Goal: Task Accomplishment & Management: Manage account settings

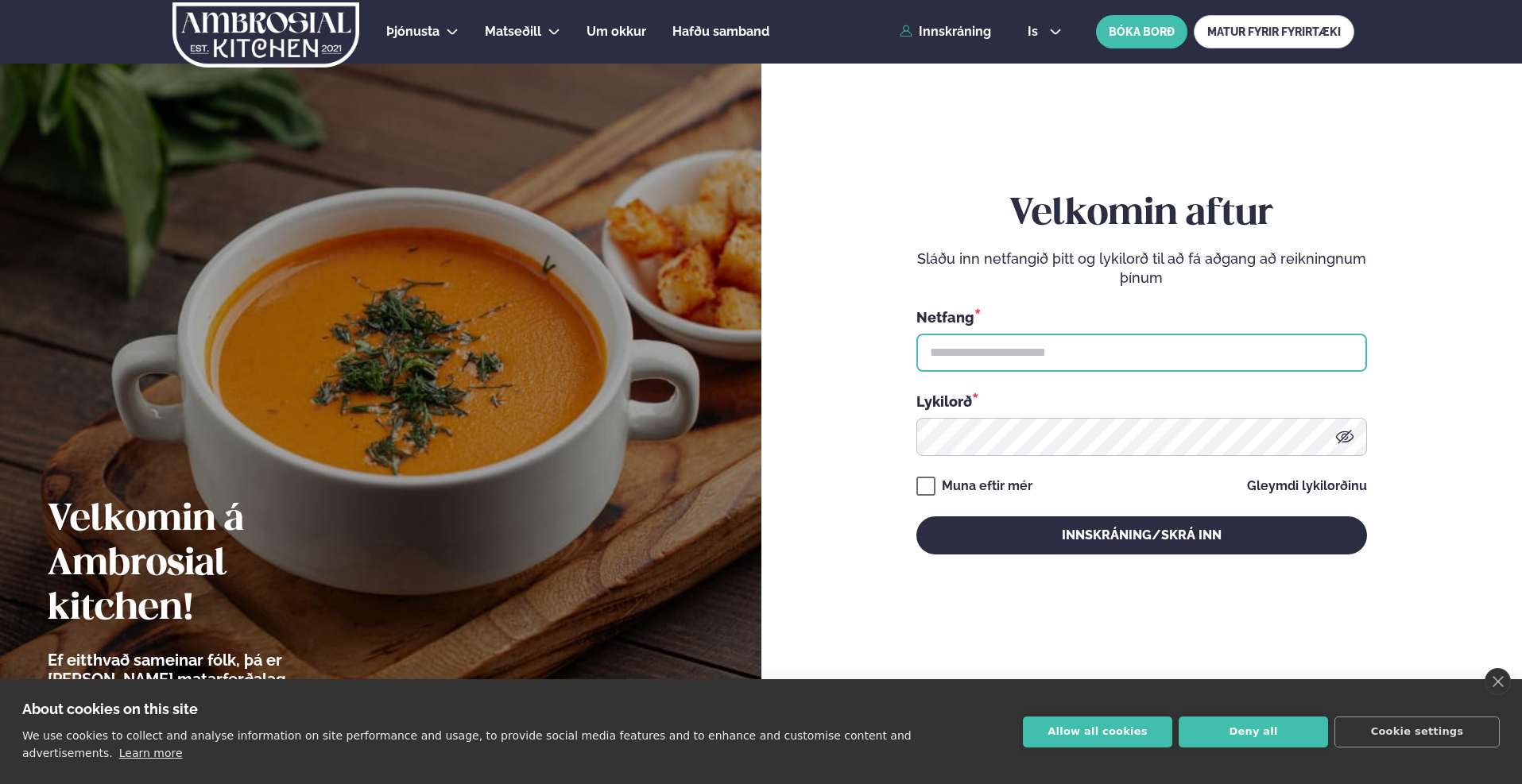
click at [1045, 346] on input "text" at bounding box center [1141, 353] width 450 height 38
type input "**********"
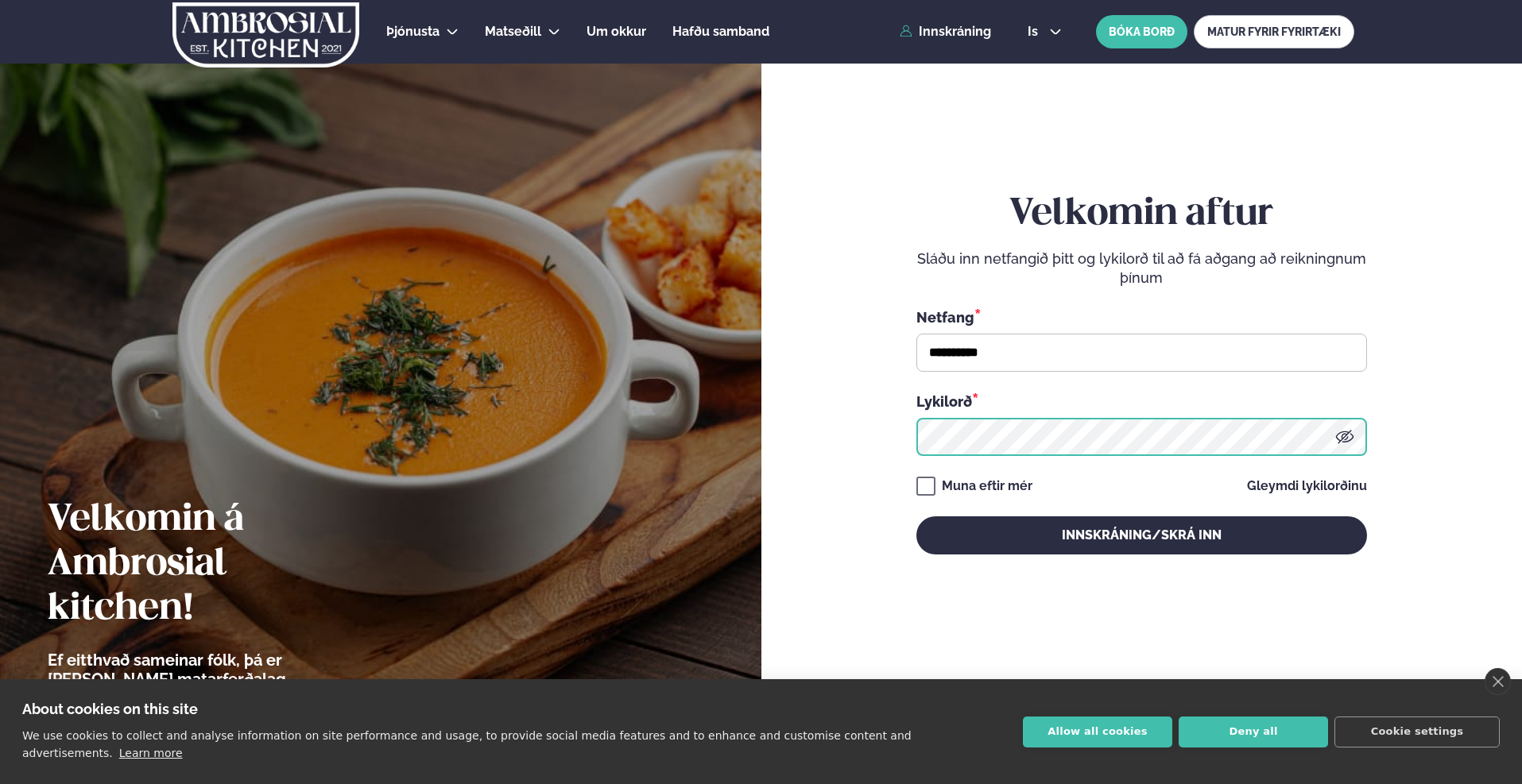
click at [917, 517] on button "Innskráning/Skrá inn" at bounding box center [1141, 536] width 450 height 38
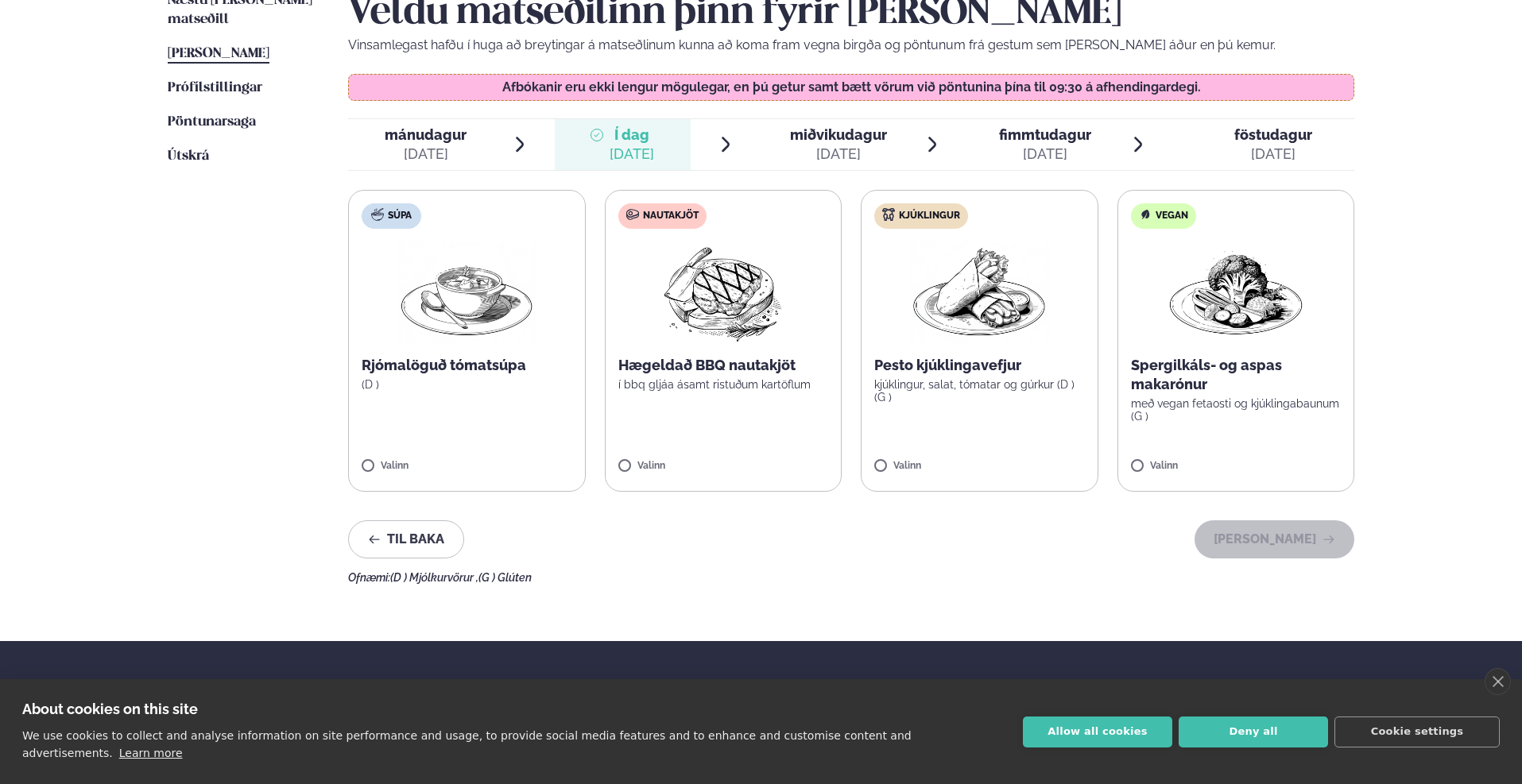
scroll to position [477, 0]
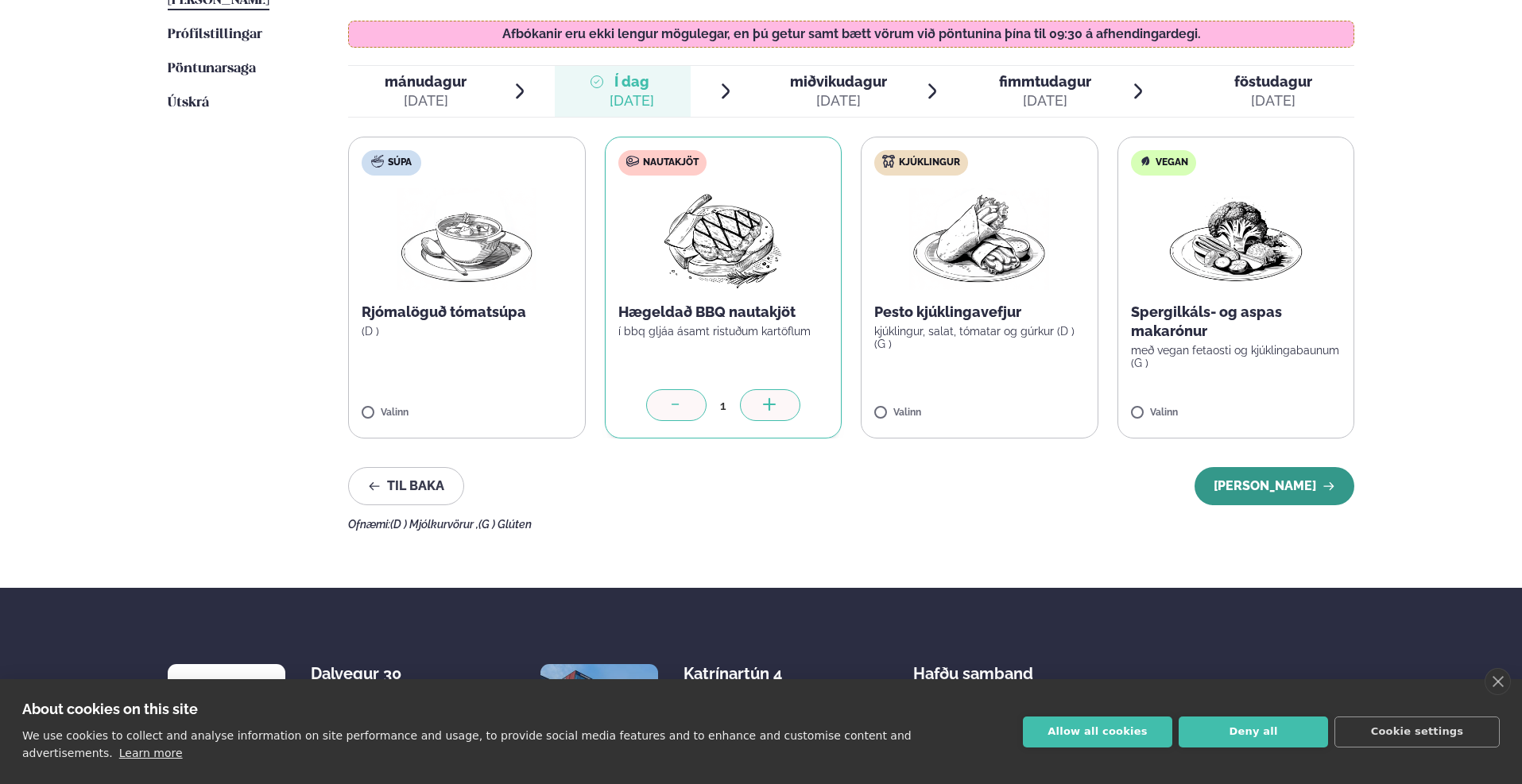
click at [1260, 481] on button "[PERSON_NAME]" at bounding box center [1273, 486] width 160 height 38
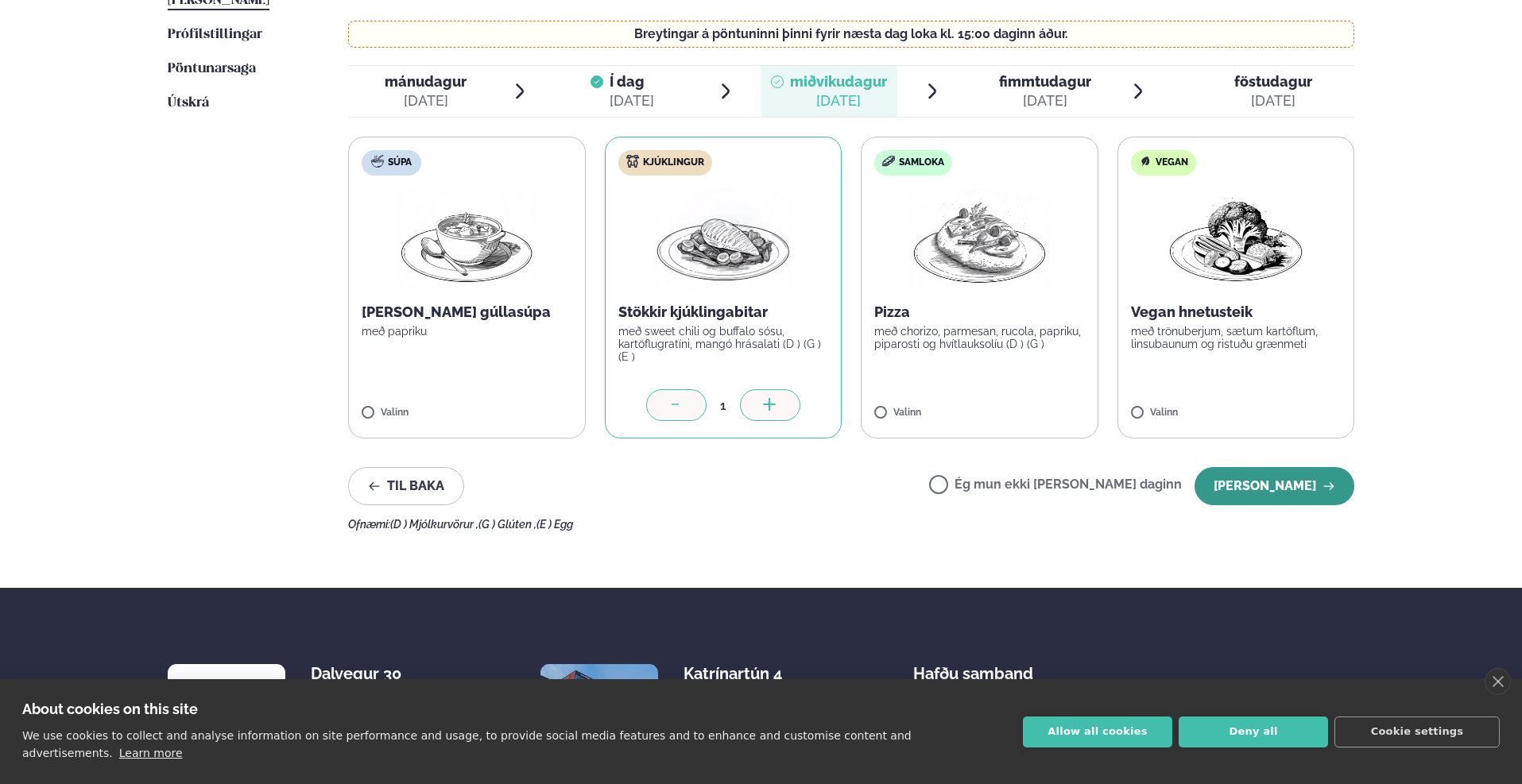
click at [1246, 481] on button "[PERSON_NAME]" at bounding box center [1273, 486] width 160 height 38
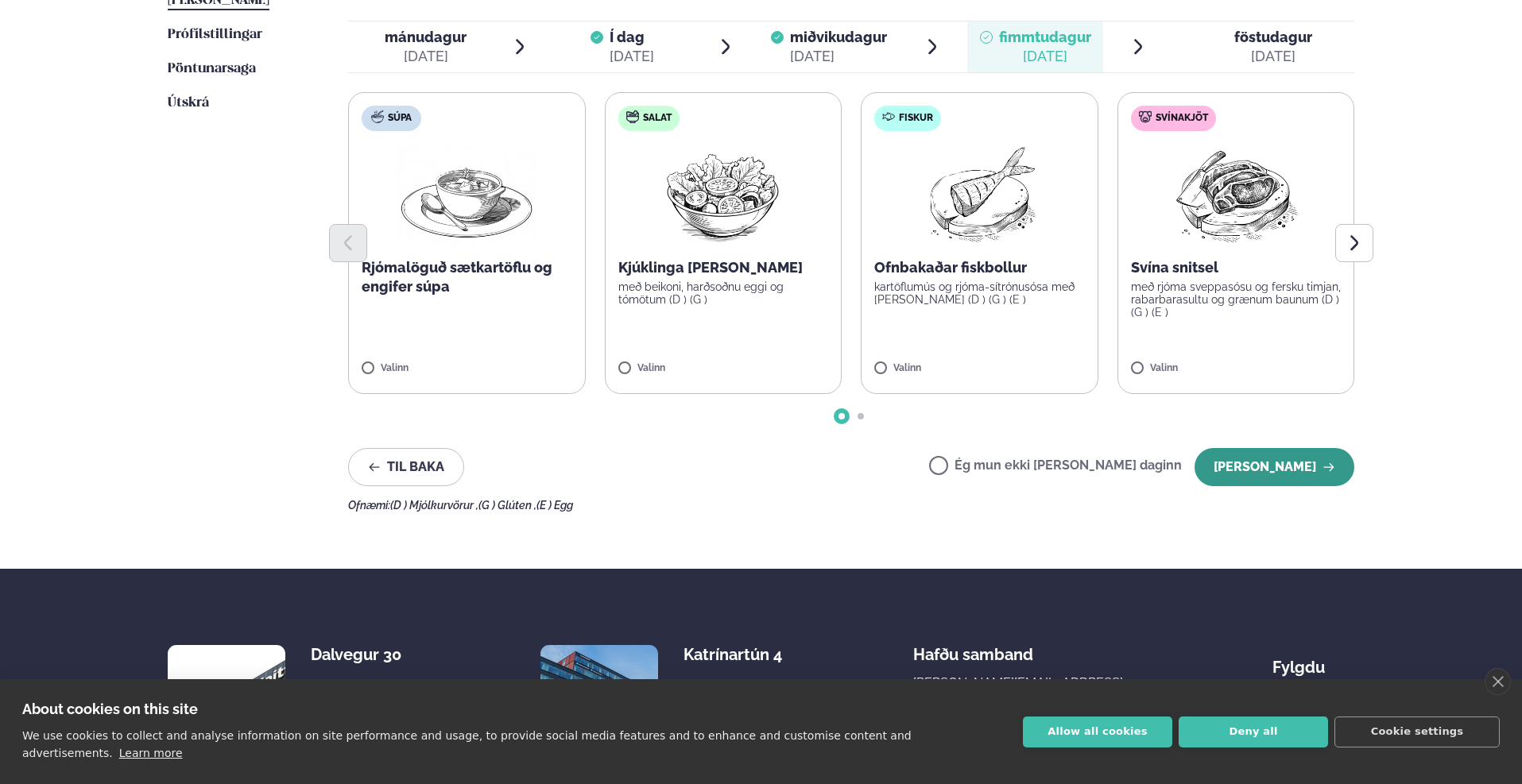
click at [1247, 460] on button "[PERSON_NAME]" at bounding box center [1273, 467] width 160 height 38
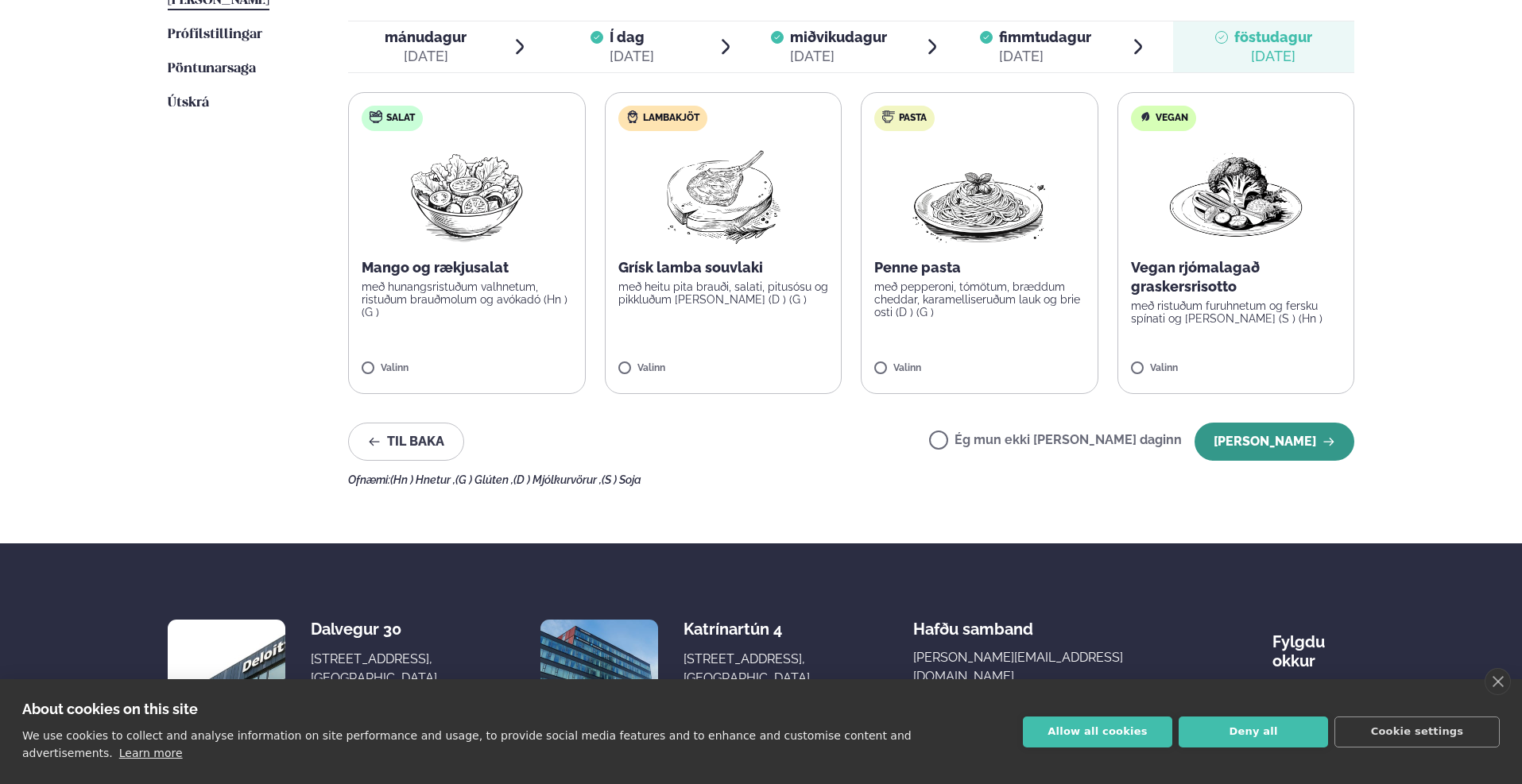
click at [1296, 436] on button "[PERSON_NAME]" at bounding box center [1273, 441] width 160 height 38
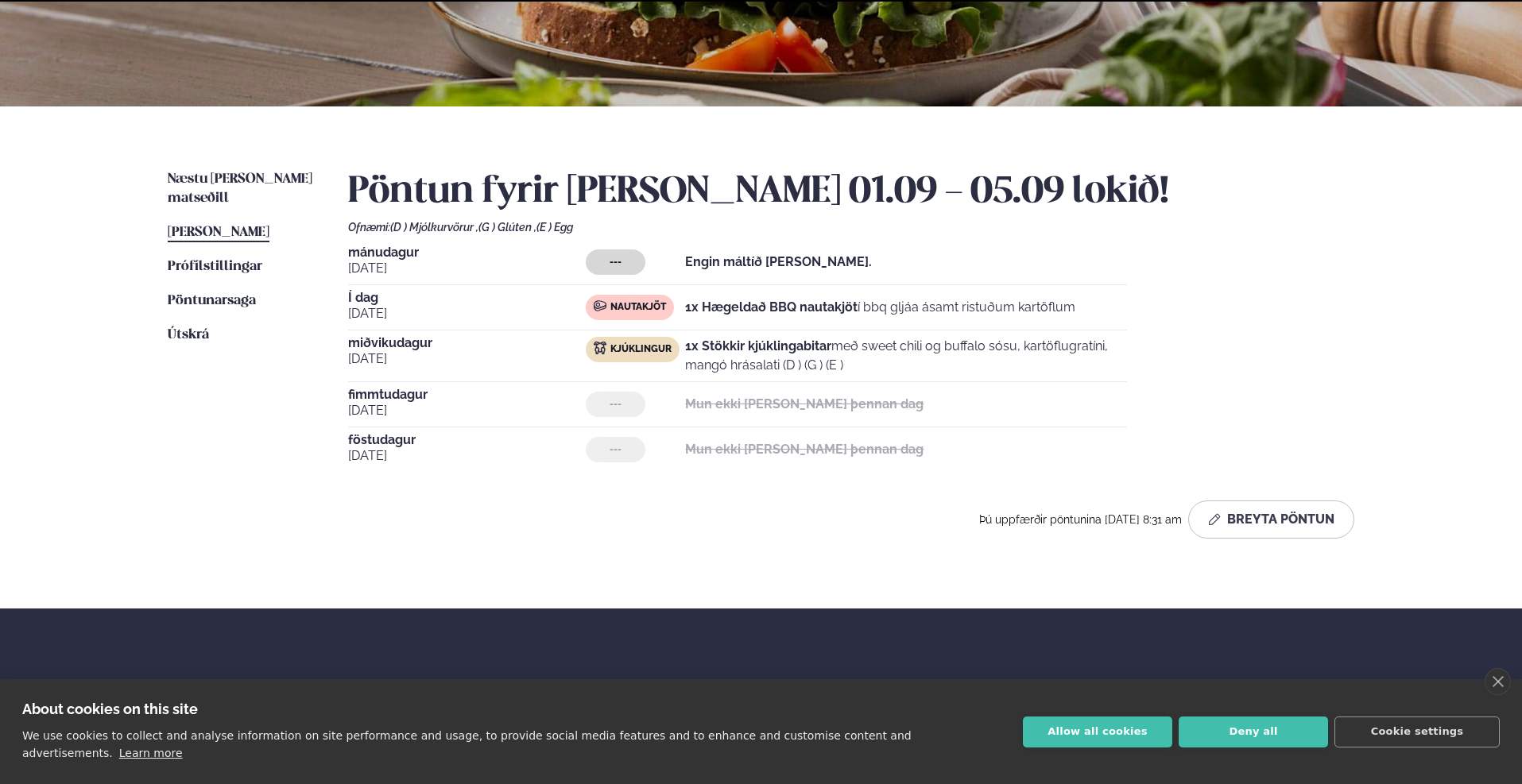
scroll to position [391, 0]
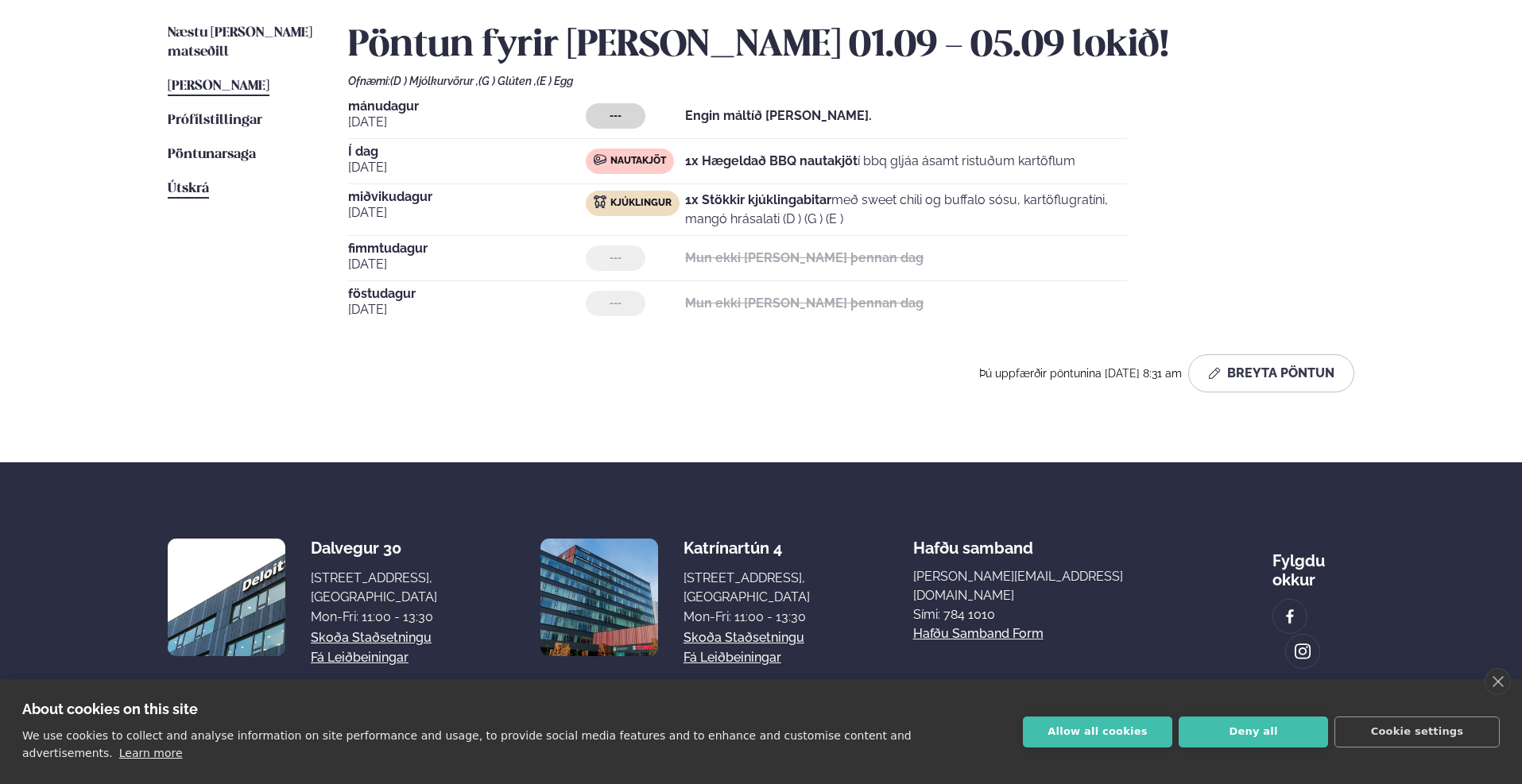
click at [186, 182] on span "Útskrá" at bounding box center [189, 189] width 42 height 14
